Goal: Information Seeking & Learning: Learn about a topic

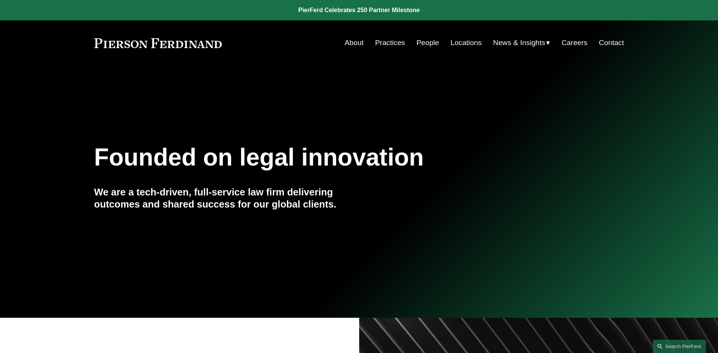
click at [427, 44] on link "People" at bounding box center [427, 43] width 23 height 14
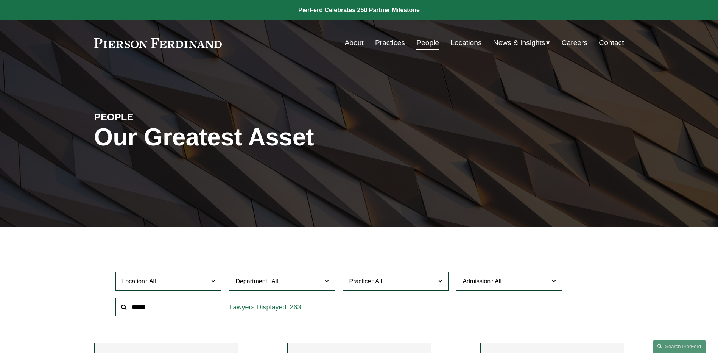
click at [0, 0] on span "News" at bounding box center [0, 0] width 0 height 0
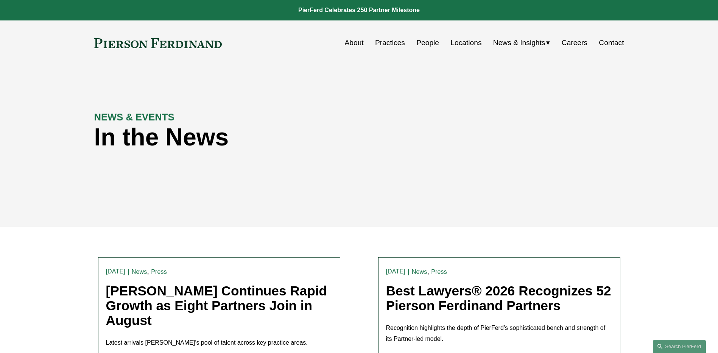
click at [0, 0] on span "Insights" at bounding box center [0, 0] width 0 height 0
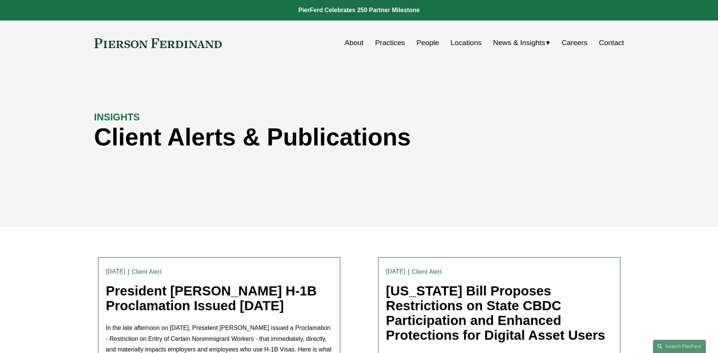
click at [421, 42] on link "People" at bounding box center [427, 43] width 23 height 14
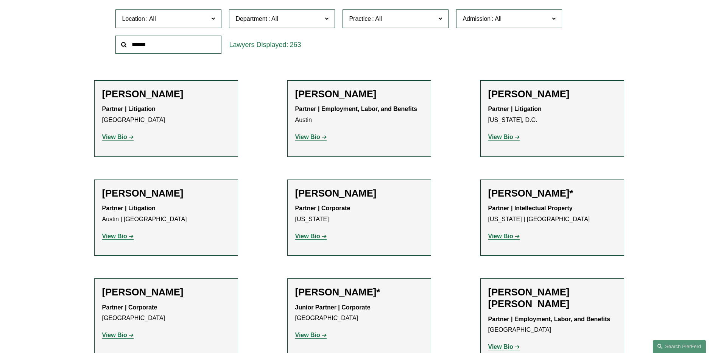
scroll to position [265, 0]
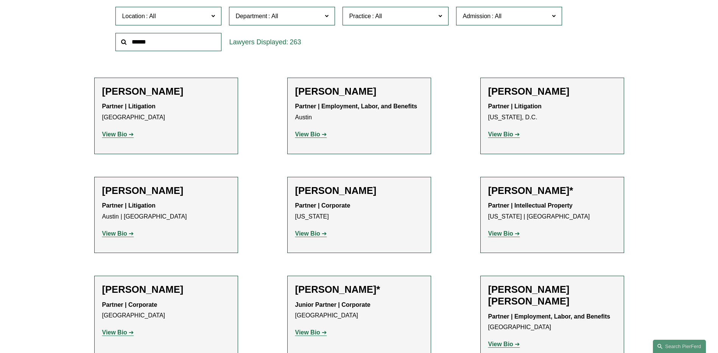
click at [507, 134] on strong "View Bio" at bounding box center [500, 134] width 25 height 6
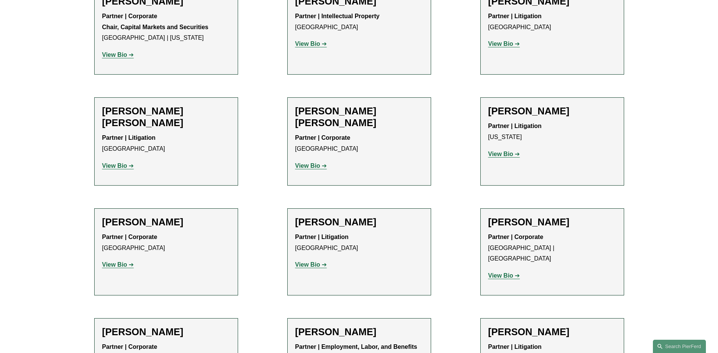
scroll to position [5565, 0]
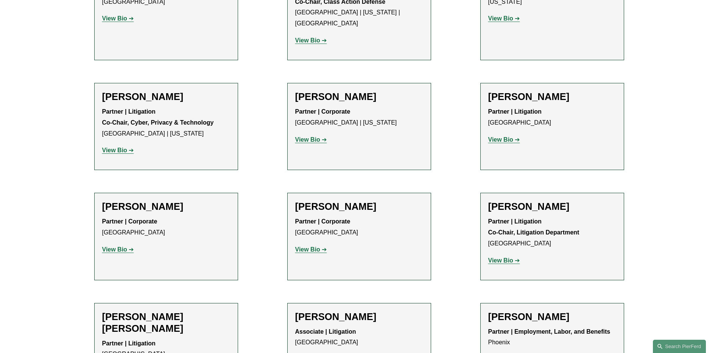
scroll to position [6776, 0]
